Goal: Task Accomplishment & Management: Use online tool/utility

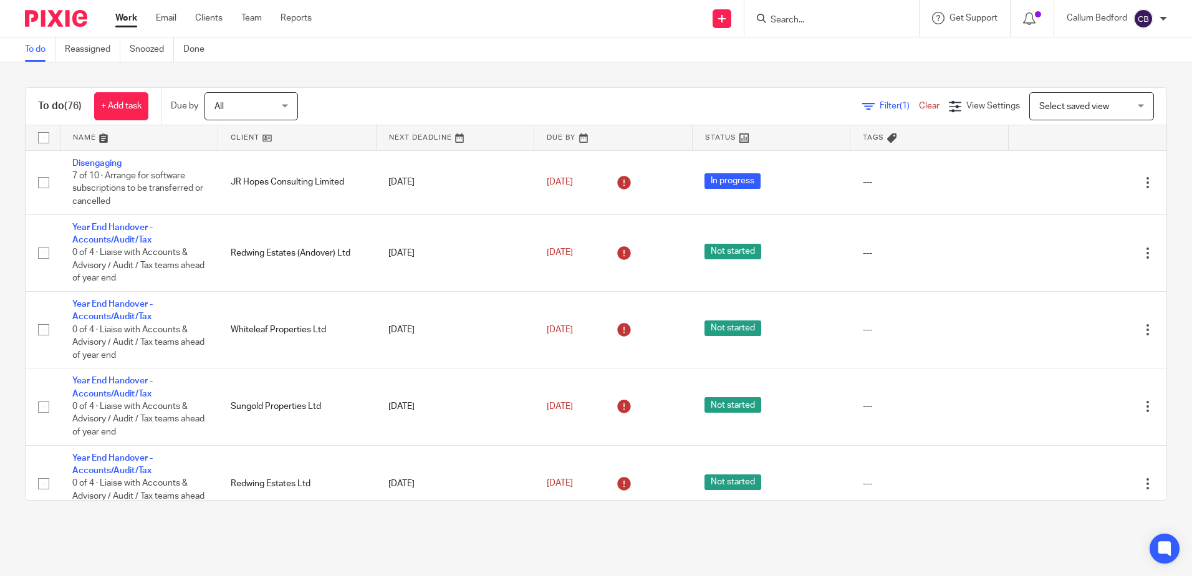
click at [468, 88] on div "To do (76) + Add task Due by All All [DATE] [DATE] This week Next week This mon…" at bounding box center [596, 106] width 1141 height 37
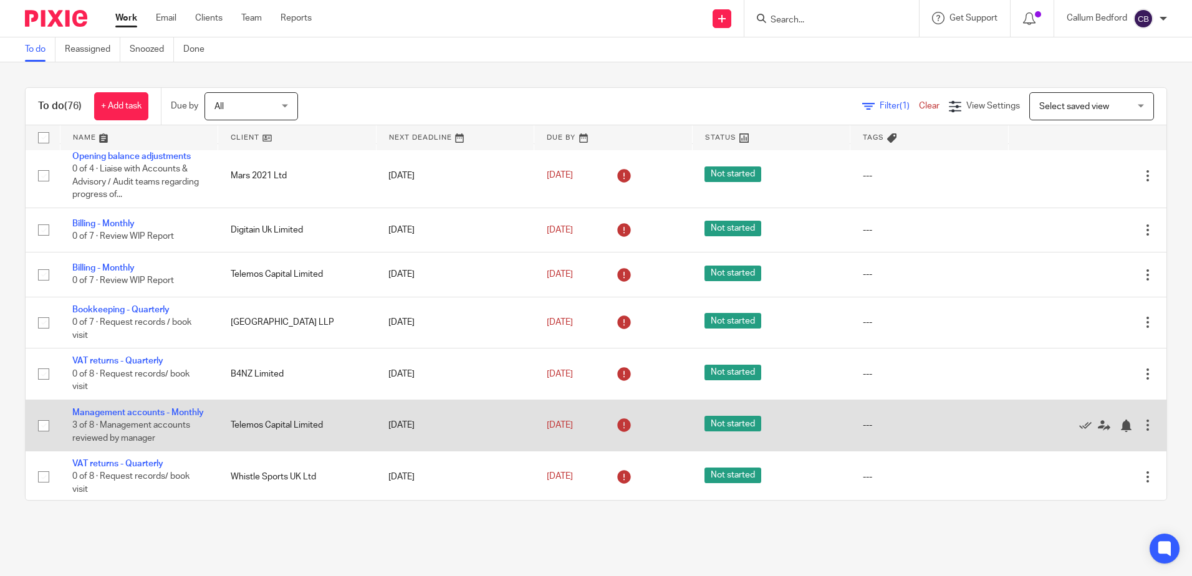
click at [74, 445] on td "Management accounts - Monthly 3 of 8 · Management accounts reviewed by manager" at bounding box center [139, 425] width 158 height 51
click at [83, 417] on link "Management accounts - Monthly" at bounding box center [138, 412] width 132 height 9
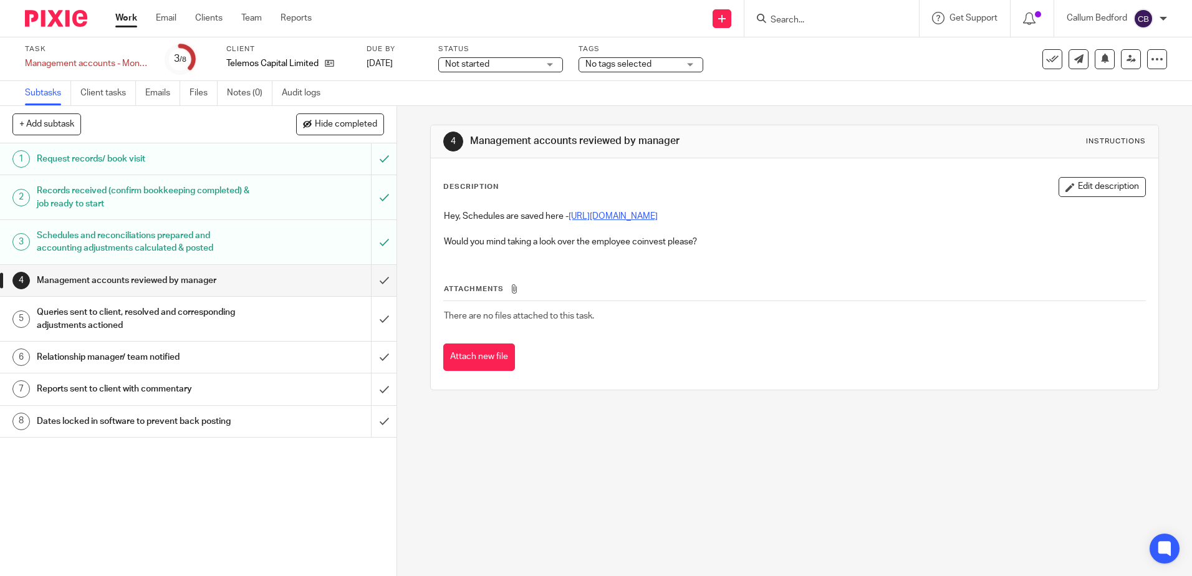
click at [658, 217] on link "[URL][DOMAIN_NAME]" at bounding box center [613, 216] width 89 height 9
